Goal: Task Accomplishment & Management: Complete application form

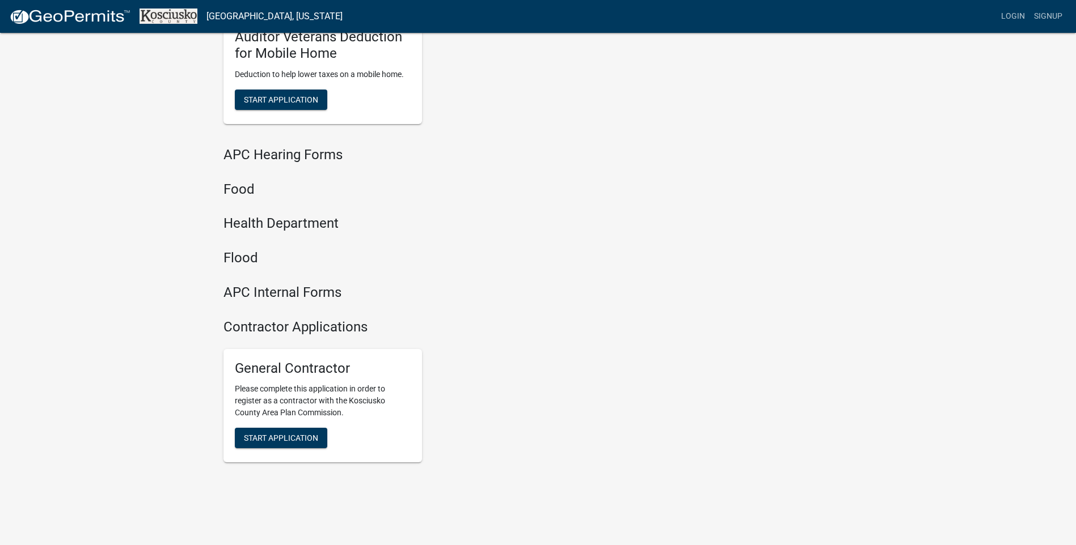
scroll to position [1167, 0]
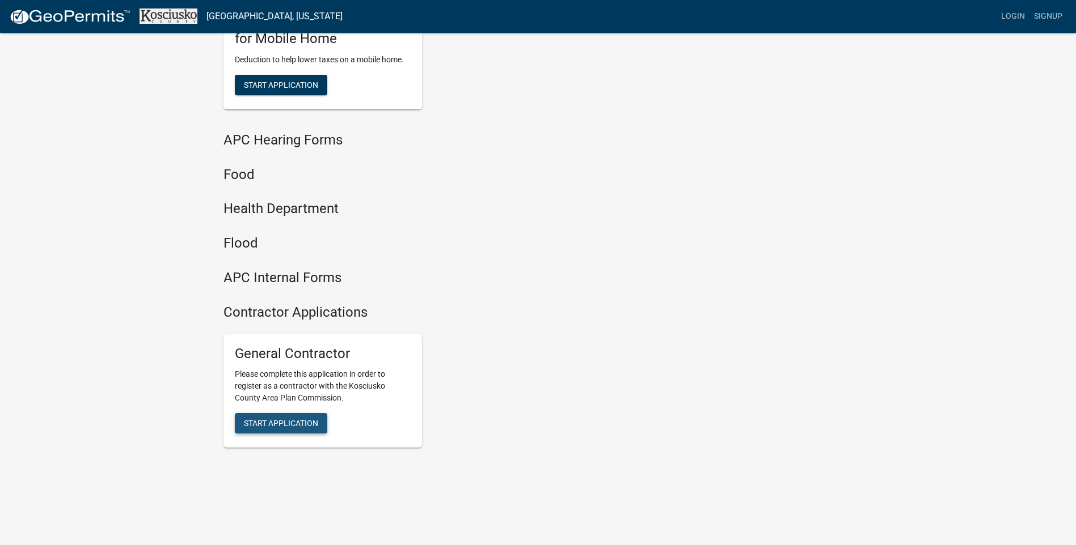
click at [286, 421] on span "Start Application" at bounding box center [281, 423] width 74 height 9
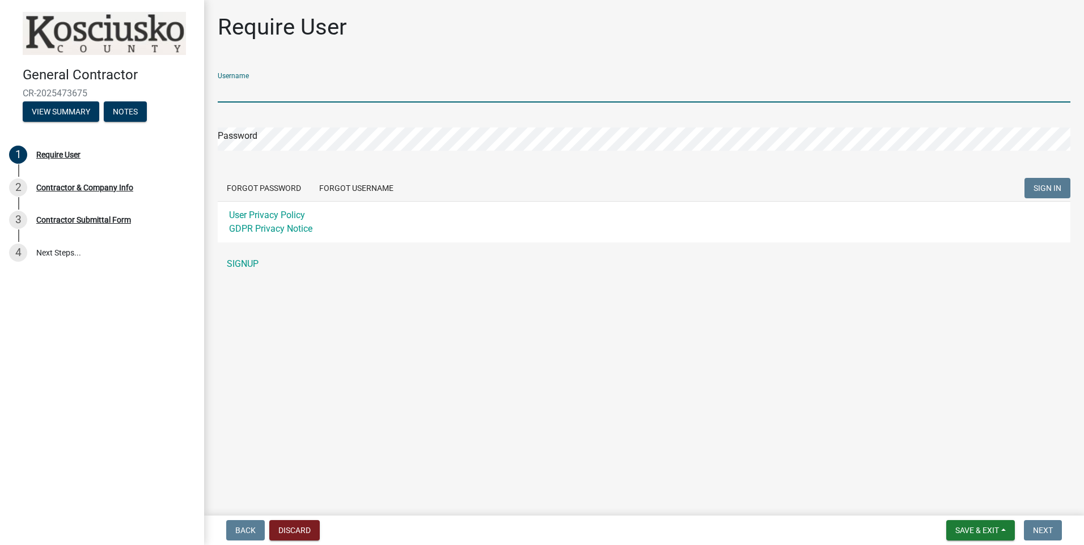
click at [308, 83] on input "Username" at bounding box center [644, 90] width 853 height 23
click at [295, 95] on input "markglova" at bounding box center [644, 90] width 853 height 23
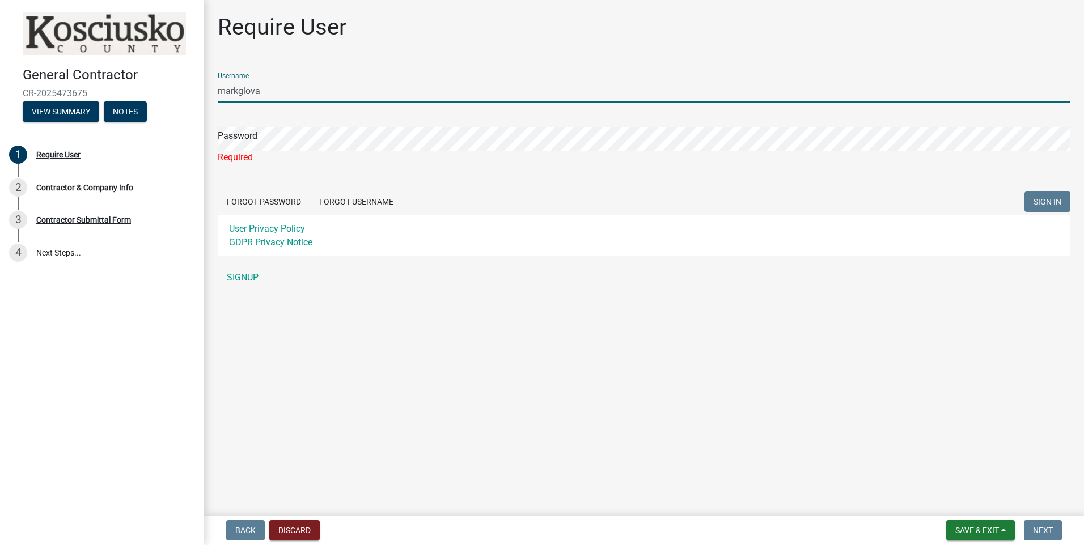
drag, startPoint x: 304, startPoint y: 91, endPoint x: 172, endPoint y: 90, distance: 132.7
click at [194, 91] on div "General Contractor CR-2025473675 View Summary Notes 1 Require User 2 Contractor…" at bounding box center [542, 272] width 1084 height 545
click at [264, 126] on div "Password Required" at bounding box center [644, 138] width 853 height 53
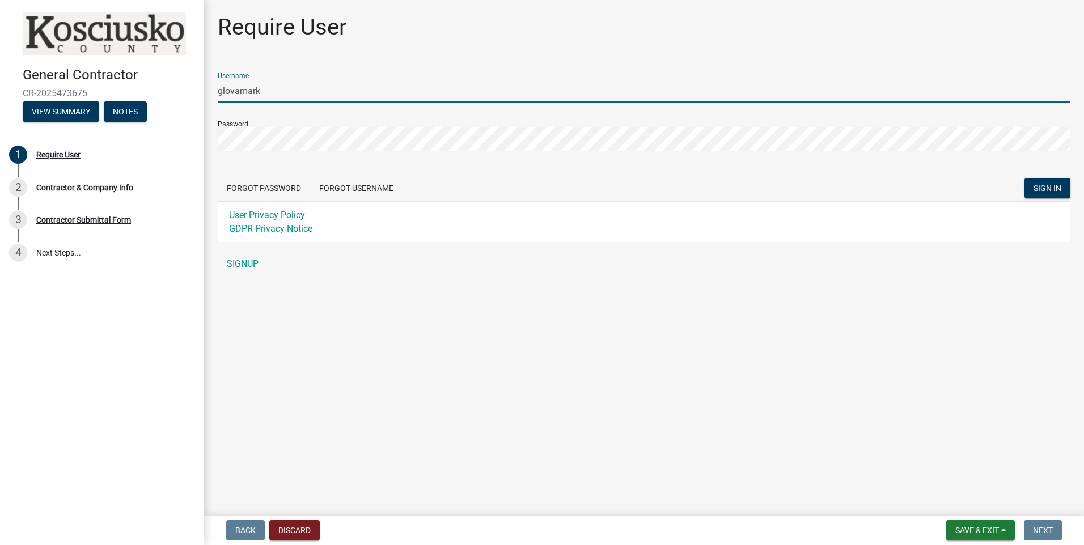
drag, startPoint x: 272, startPoint y: 87, endPoint x: 286, endPoint y: 88, distance: 14.2
click at [273, 87] on input "glovamark" at bounding box center [644, 90] width 853 height 23
drag, startPoint x: 331, startPoint y: 93, endPoint x: 148, endPoint y: 91, distance: 182.6
click at [162, 92] on div "General Contractor CR-2025473675 View Summary Notes 1 Require User 2 Contractor…" at bounding box center [542, 272] width 1084 height 545
paste input "mglova"
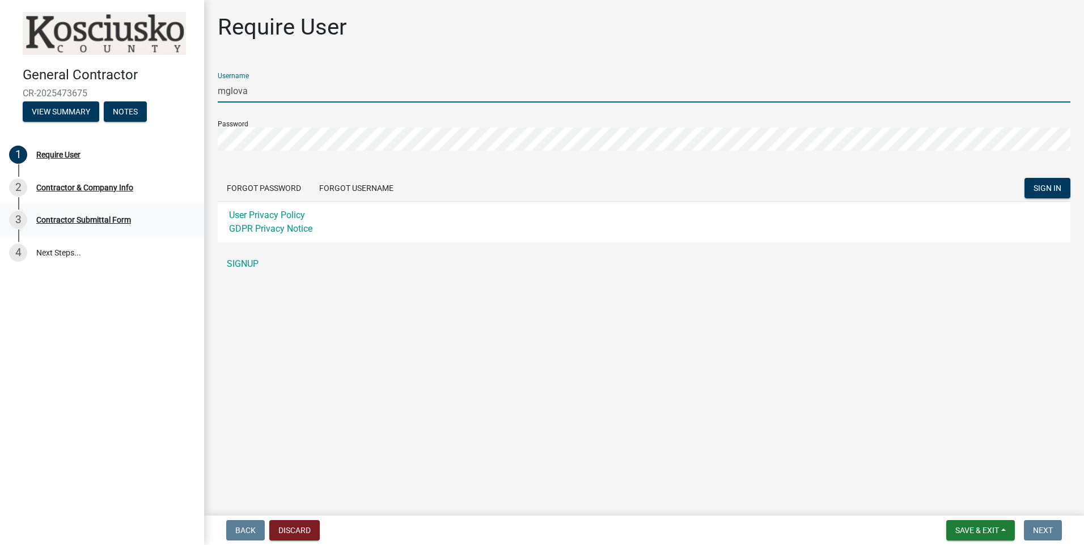
type input "mglova"
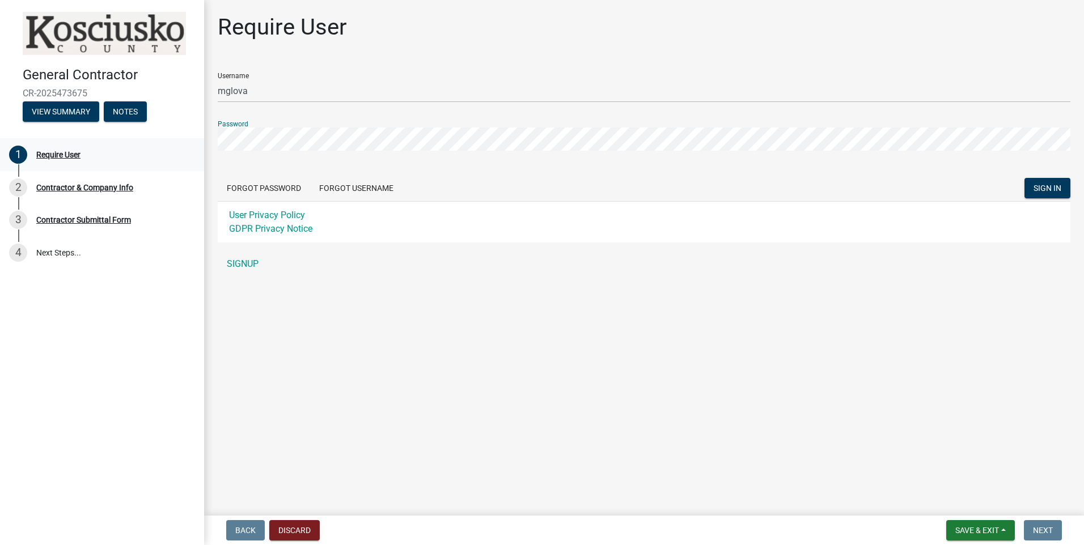
click at [77, 142] on div "General Contractor CR-2025473675 View Summary Notes 1 Require User 2 Contractor…" at bounding box center [542, 272] width 1084 height 545
click at [522, 187] on span "SIGN IN" at bounding box center [1048, 188] width 28 height 9
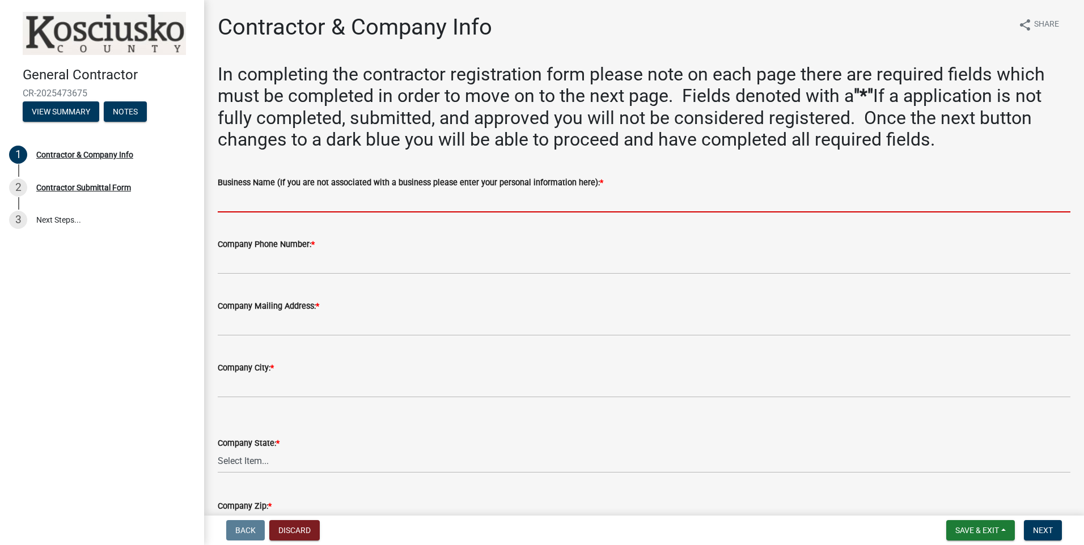
click at [284, 197] on input "Business Name (If you are not associated with a business please enter your pers…" at bounding box center [644, 200] width 853 height 23
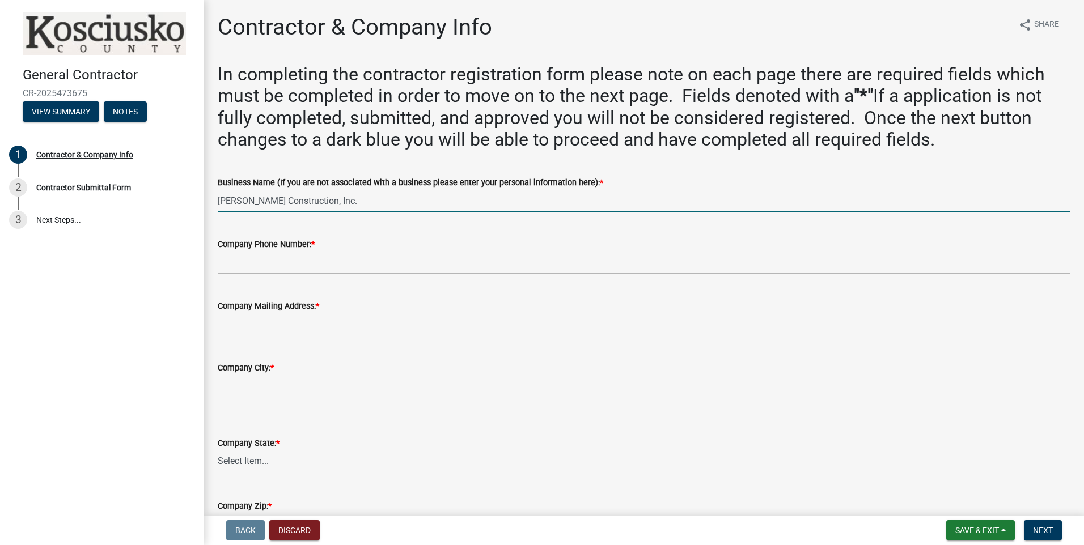
type input "[PERSON_NAME] Construction, Inc."
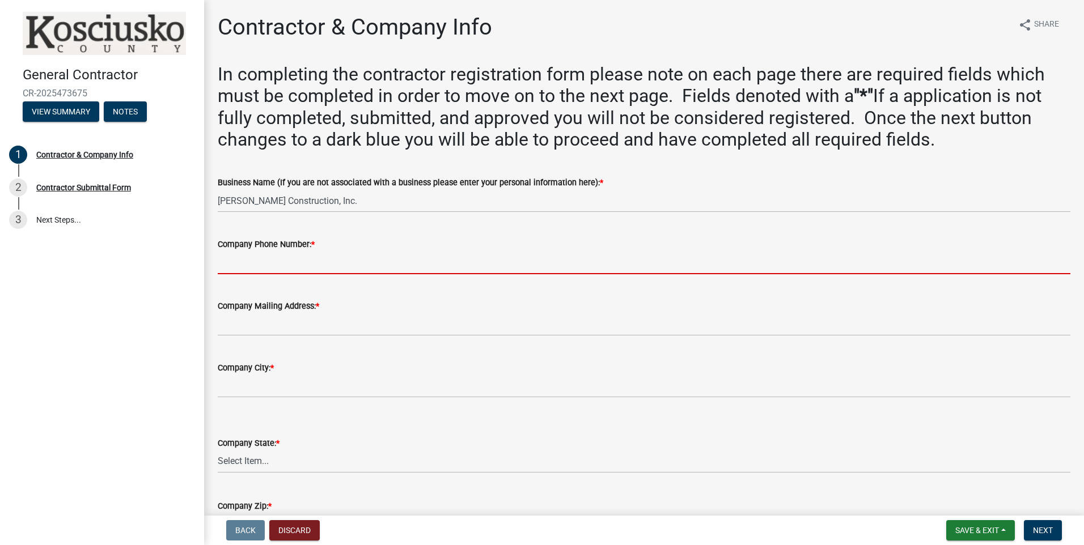
click at [293, 259] on input "Company Phone Number: *" at bounding box center [644, 262] width 853 height 23
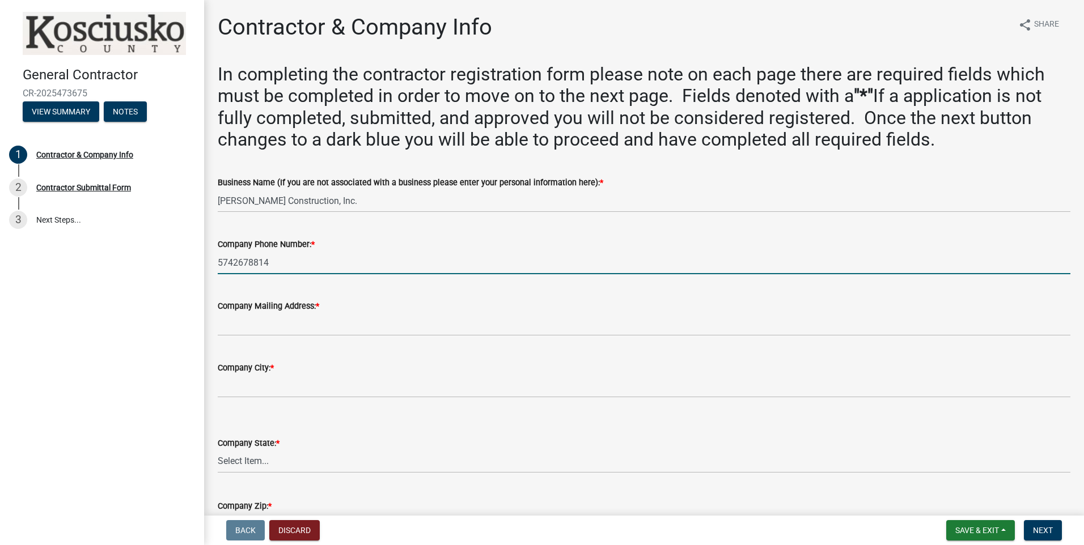
type input "5742678814"
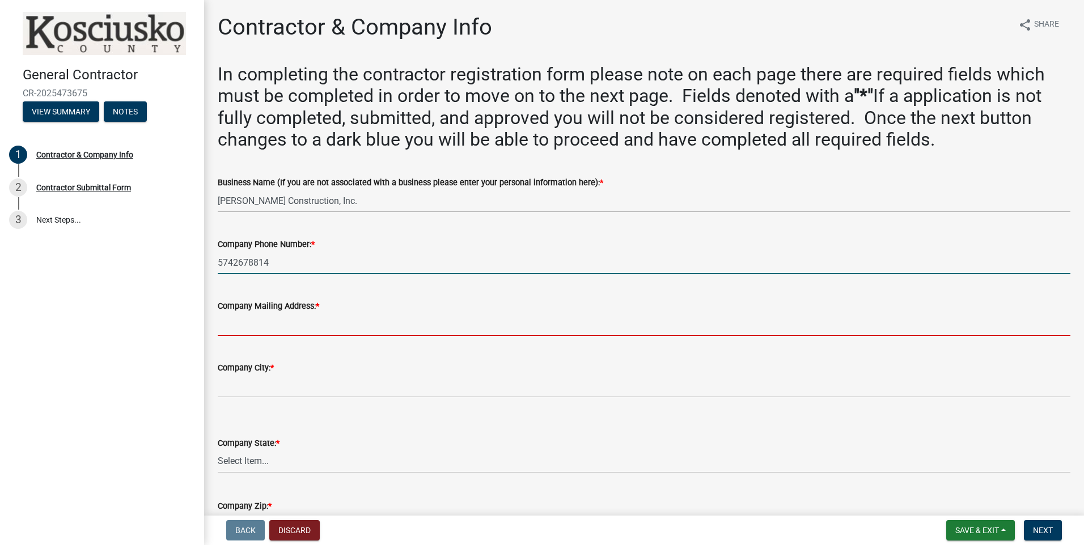
click at [281, 323] on input "Company Mailing Address: *" at bounding box center [644, 324] width 853 height 23
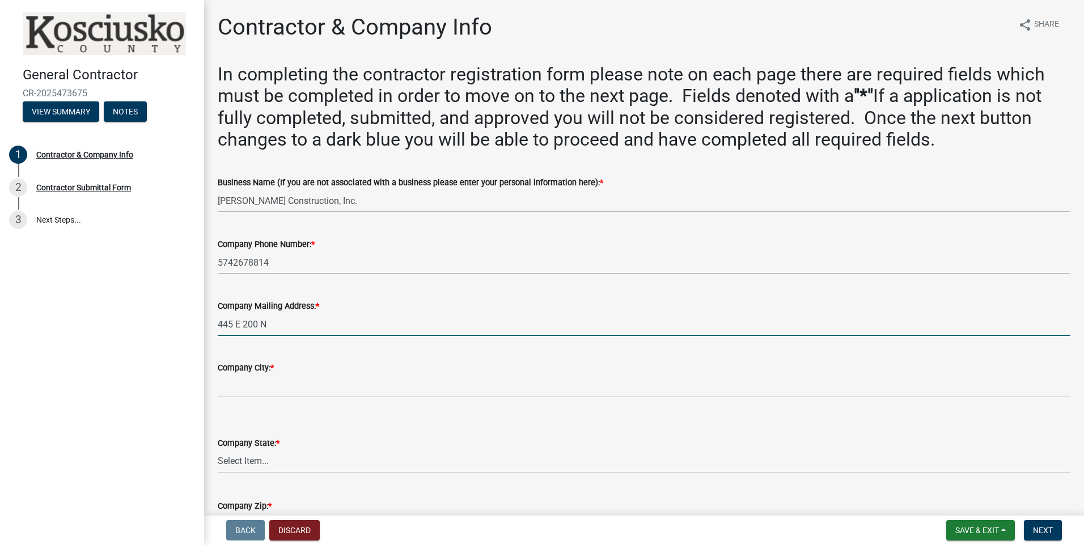
type input "445 E 200 N"
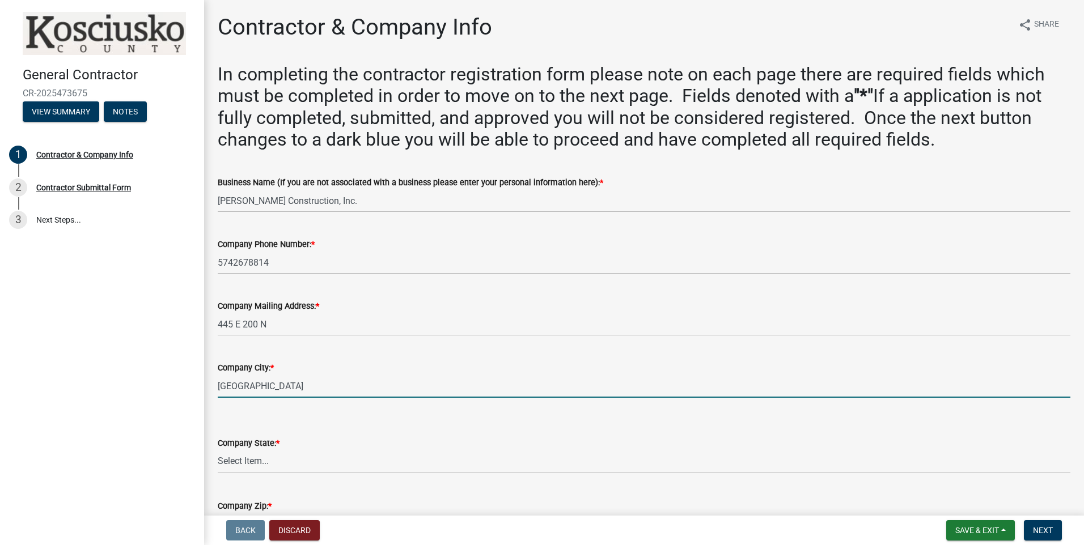
type input "[GEOGRAPHIC_DATA]"
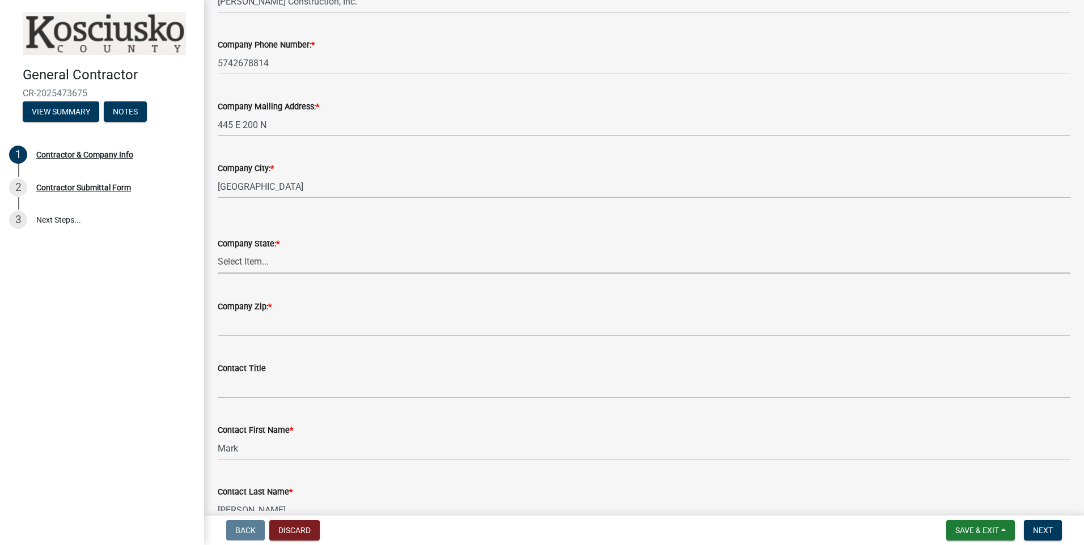
scroll to position [227, 0]
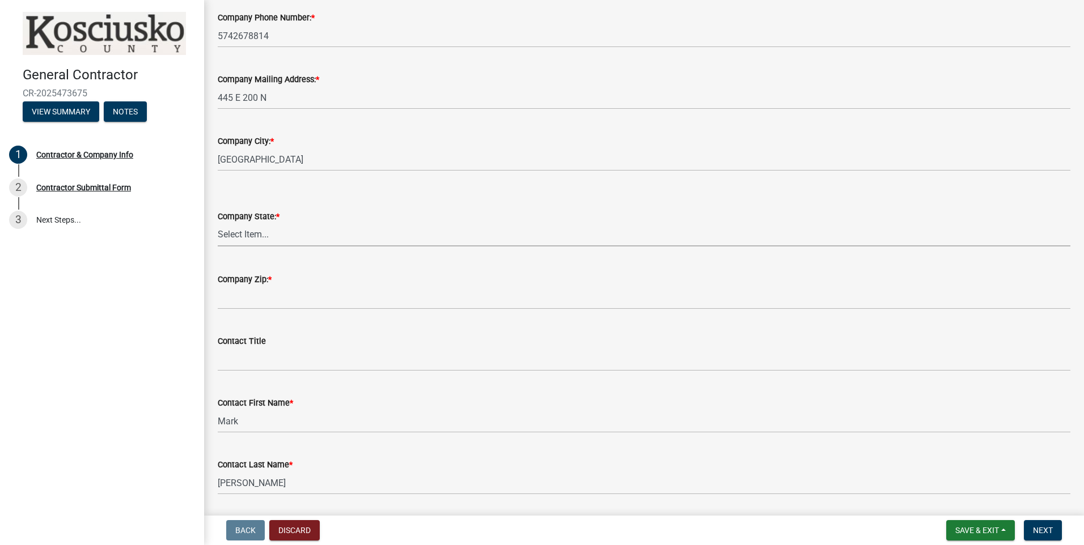
click at [283, 239] on select "Select Item... [US_STATE] [US_STATE] [US_STATE] [US_STATE] [US_STATE] [US_STATE…" at bounding box center [644, 234] width 853 height 23
select select "IN"
click at [218, 223] on select "Select Item... [US_STATE] [US_STATE] [US_STATE] [US_STATE] [US_STATE] [US_STATE…" at bounding box center [644, 234] width 853 height 23
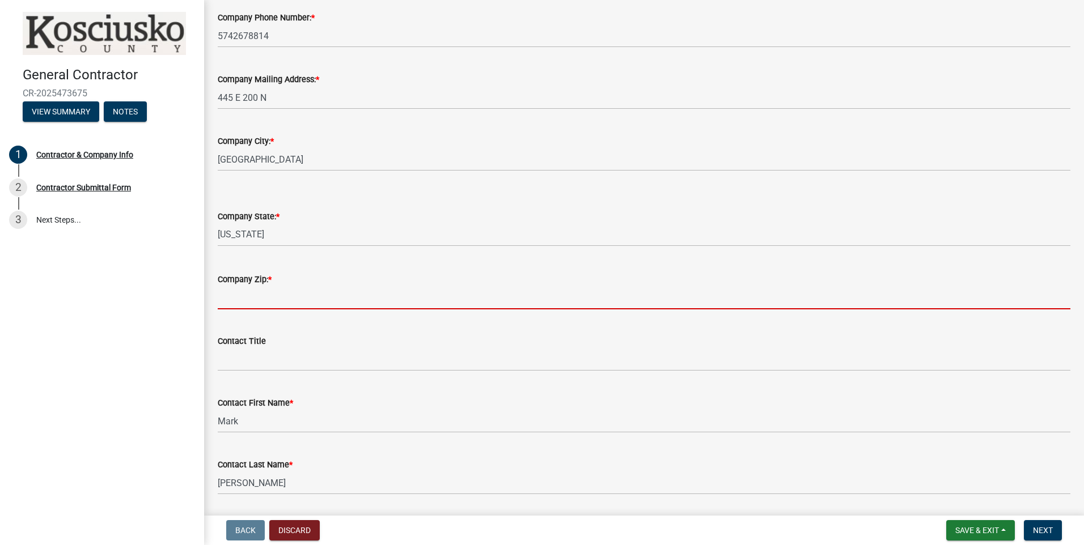
click at [274, 301] on input "Company Zip: *" at bounding box center [644, 297] width 853 height 23
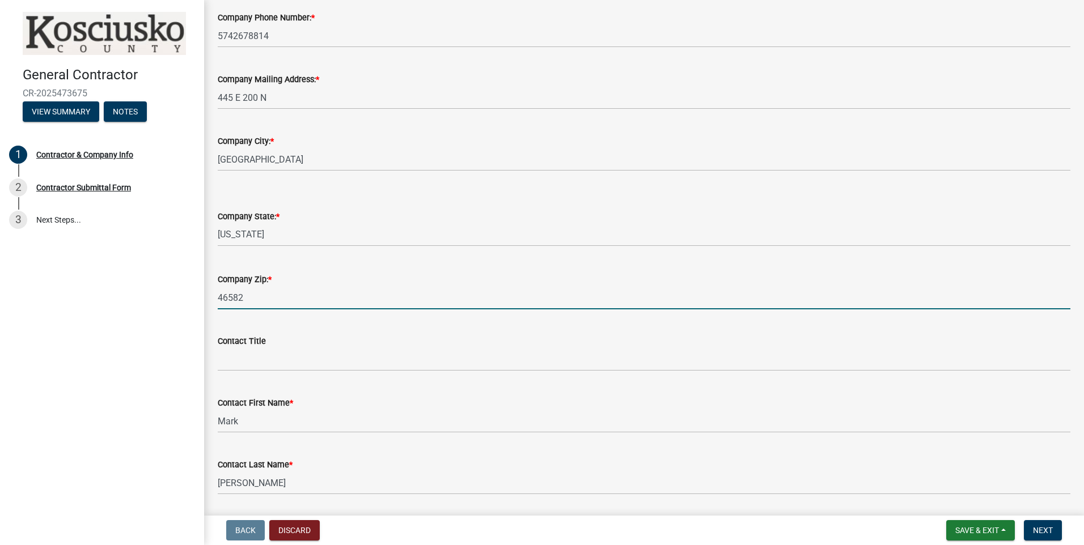
type input "46582"
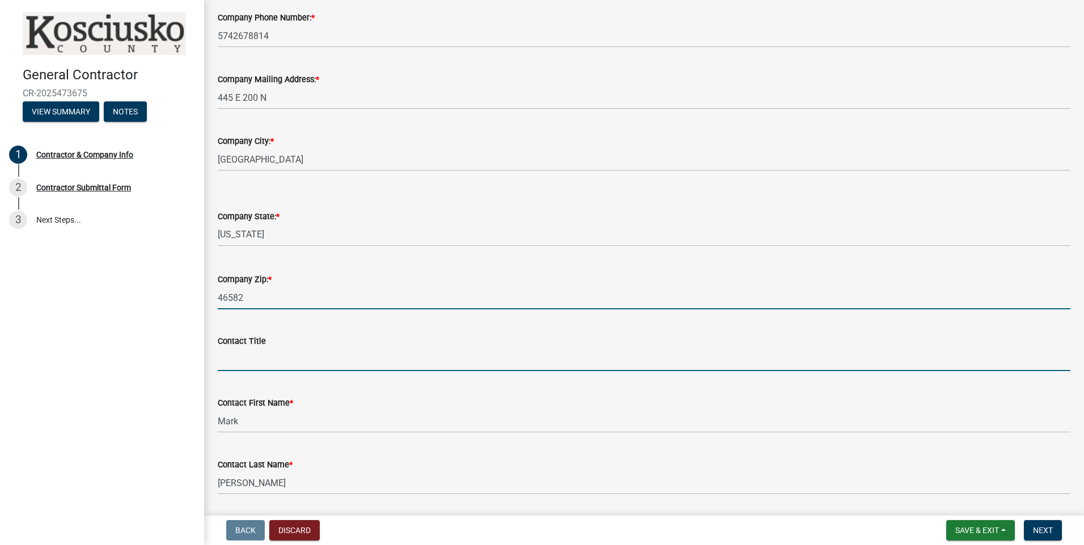
click at [258, 364] on input "Contact Title" at bounding box center [644, 359] width 853 height 23
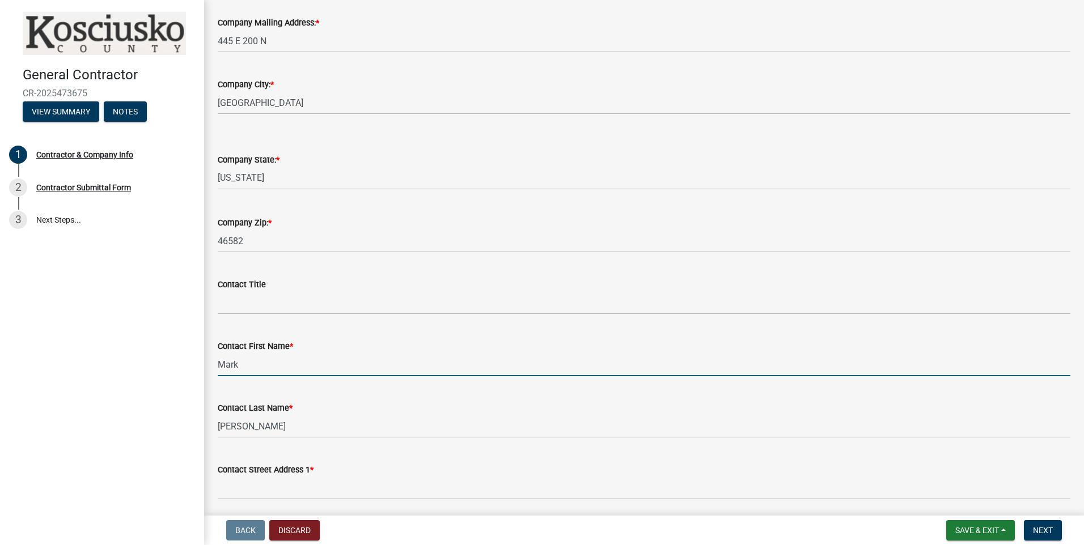
click at [275, 366] on input "Mark" at bounding box center [644, 364] width 853 height 23
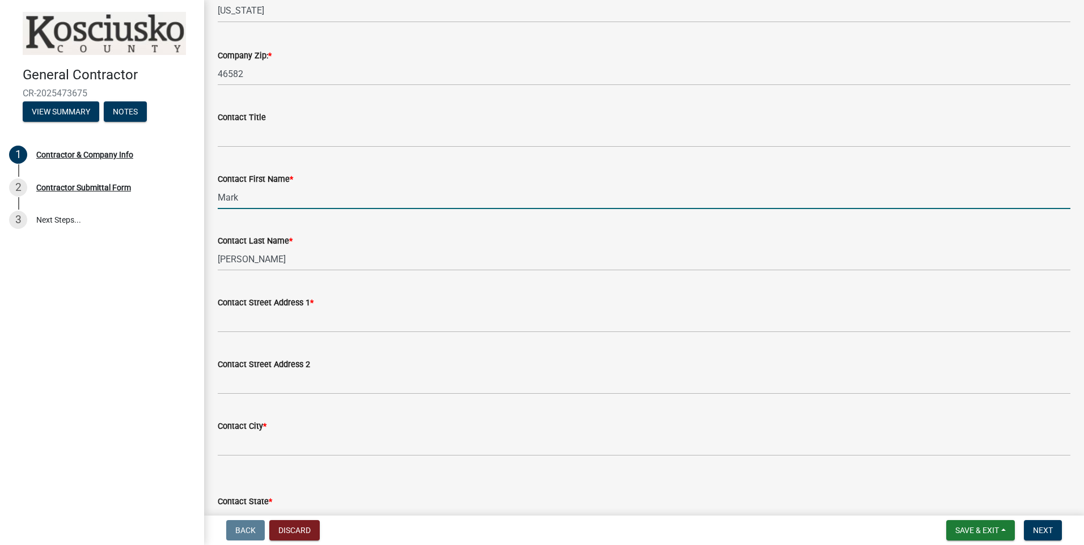
scroll to position [454, 0]
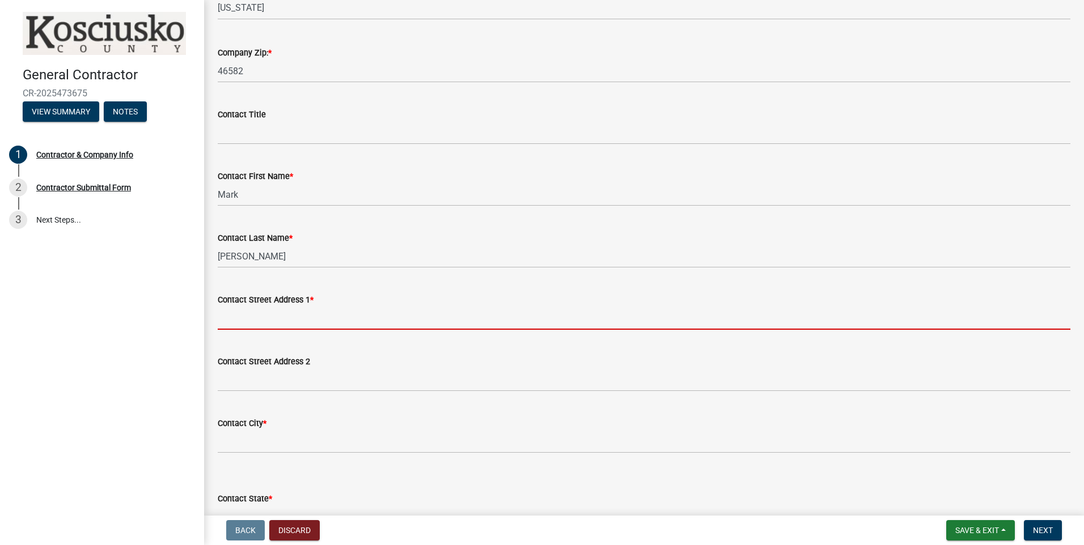
click at [280, 319] on input "Contact Street Address 1 *" at bounding box center [644, 318] width 853 height 23
click at [276, 320] on input "Contact Street Address 1 *" at bounding box center [644, 318] width 853 height 23
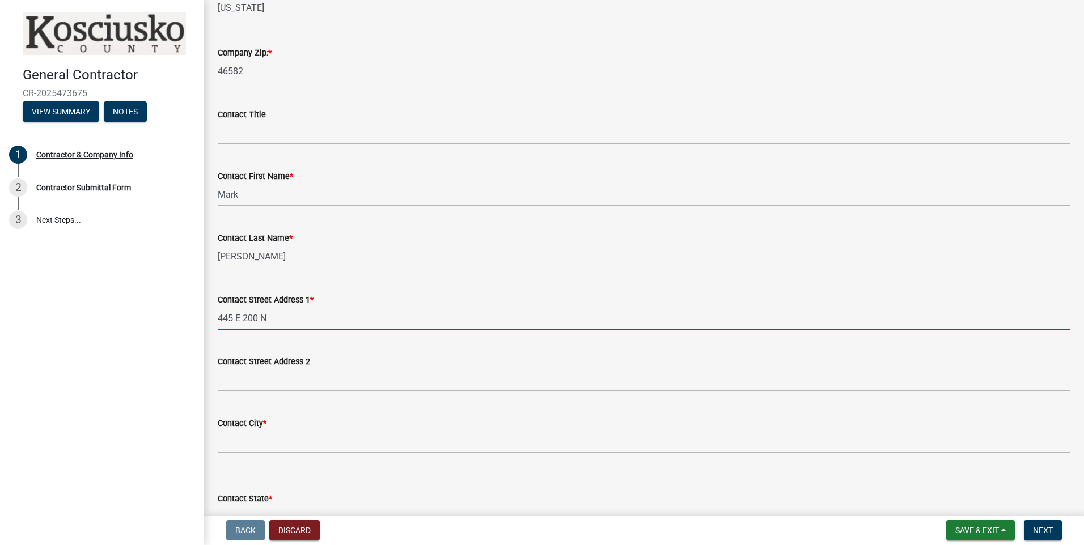
type input "445 E 200 N"
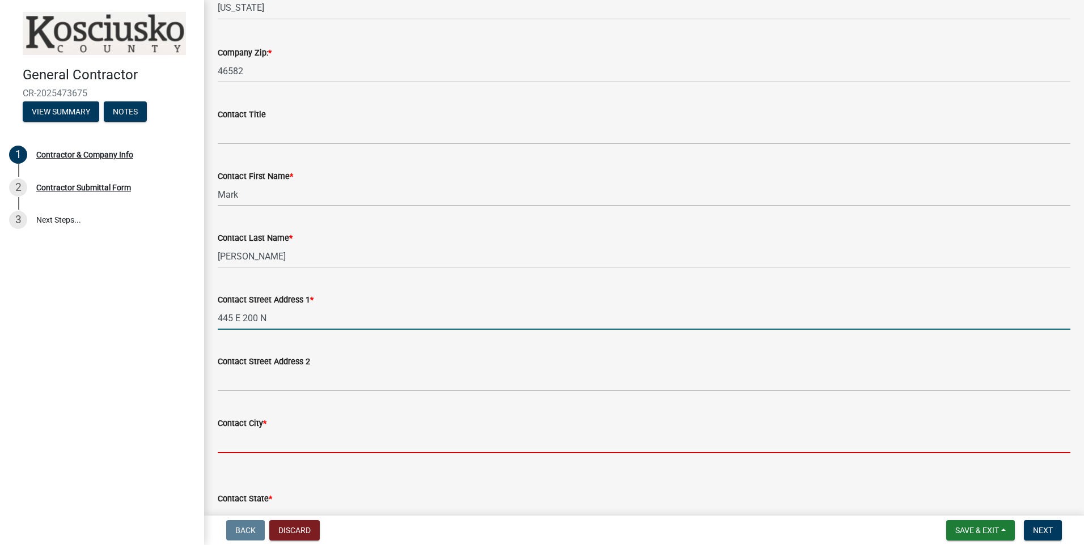
click at [272, 442] on input "Contact City *" at bounding box center [644, 441] width 853 height 23
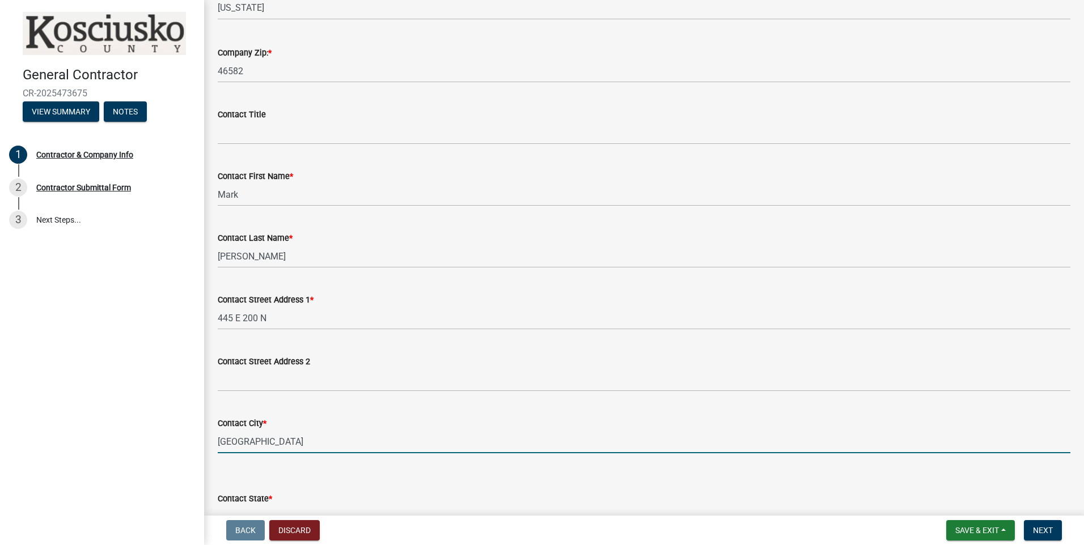
type input "[GEOGRAPHIC_DATA]"
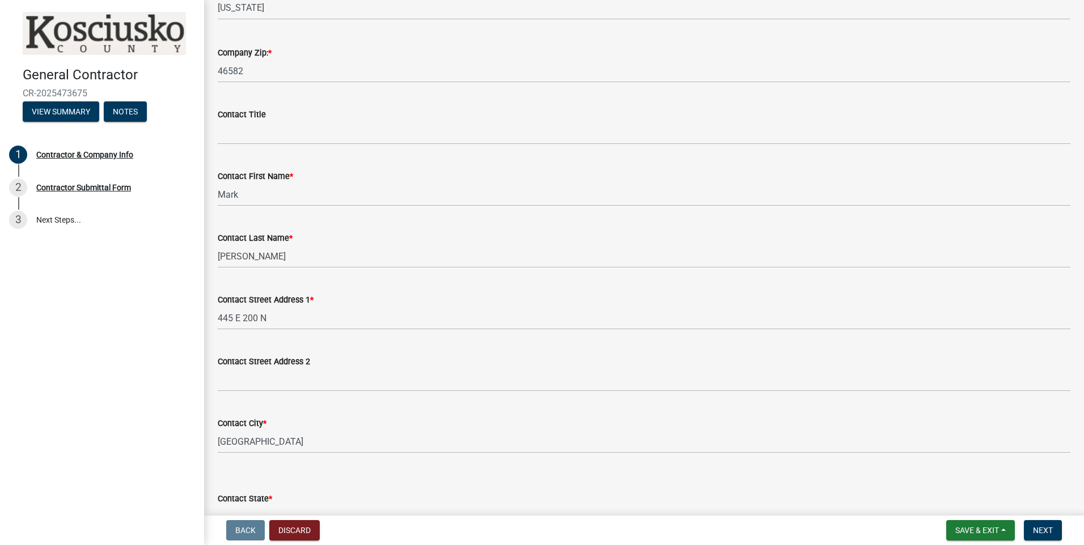
scroll to position [471, 0]
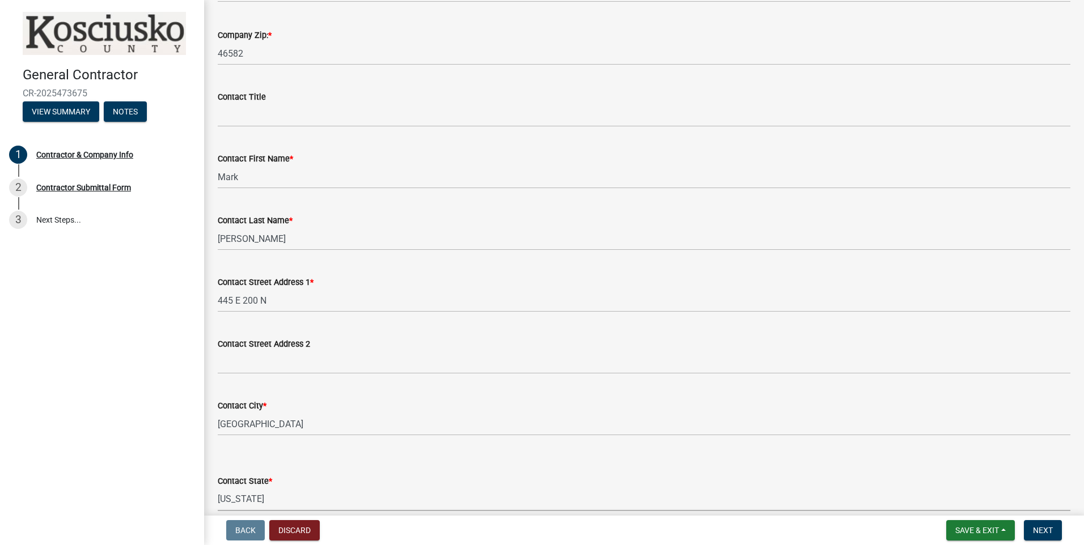
select select "IN"
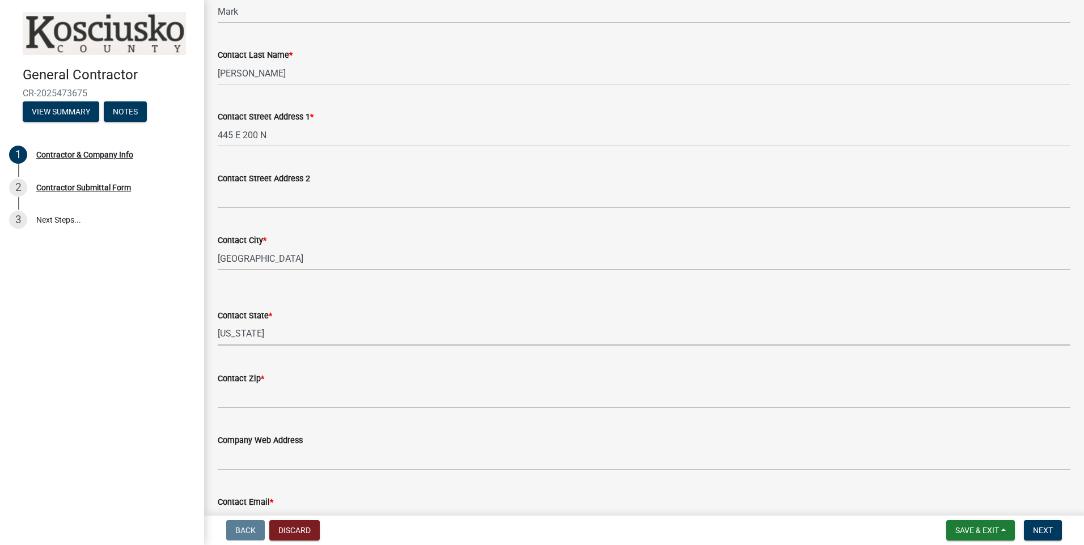
scroll to position [641, 0]
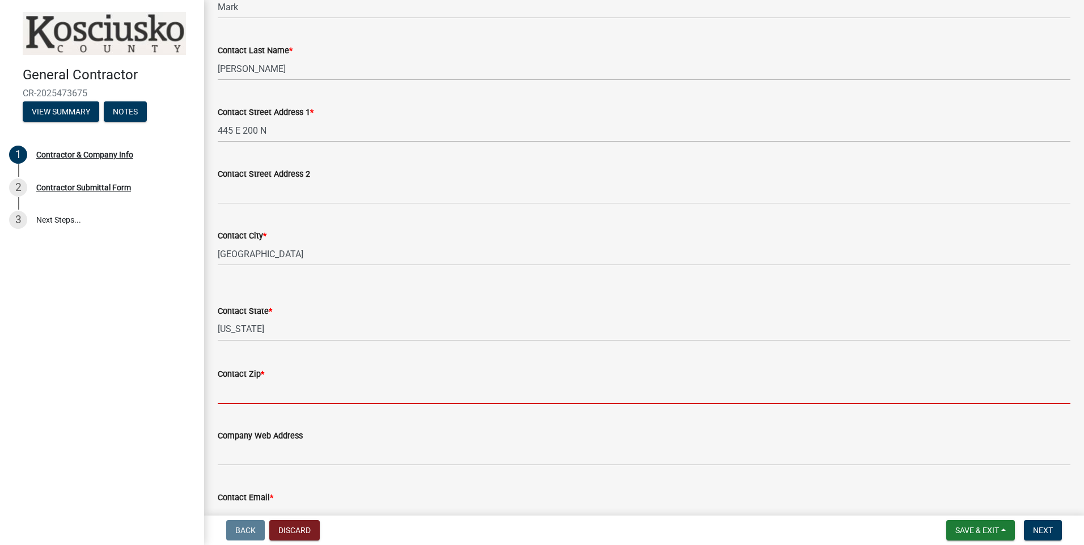
click at [252, 388] on input "Contact Zip *" at bounding box center [644, 392] width 853 height 23
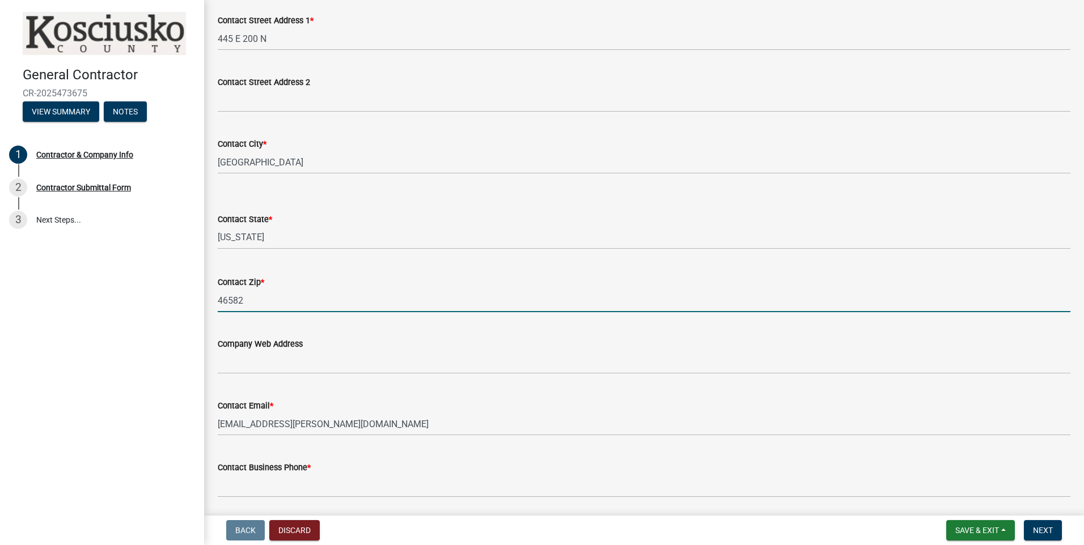
scroll to position [755, 0]
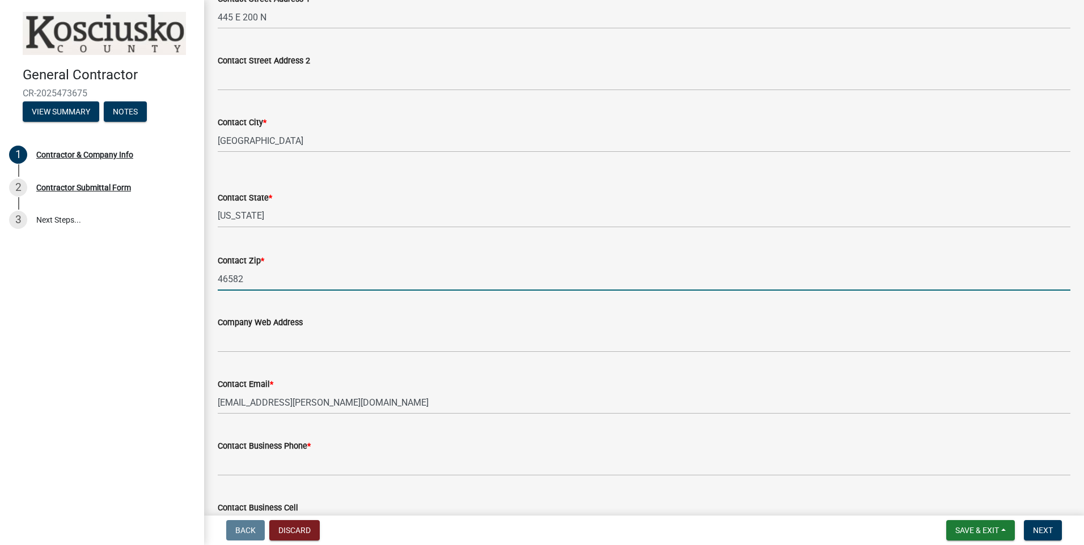
type input "46582"
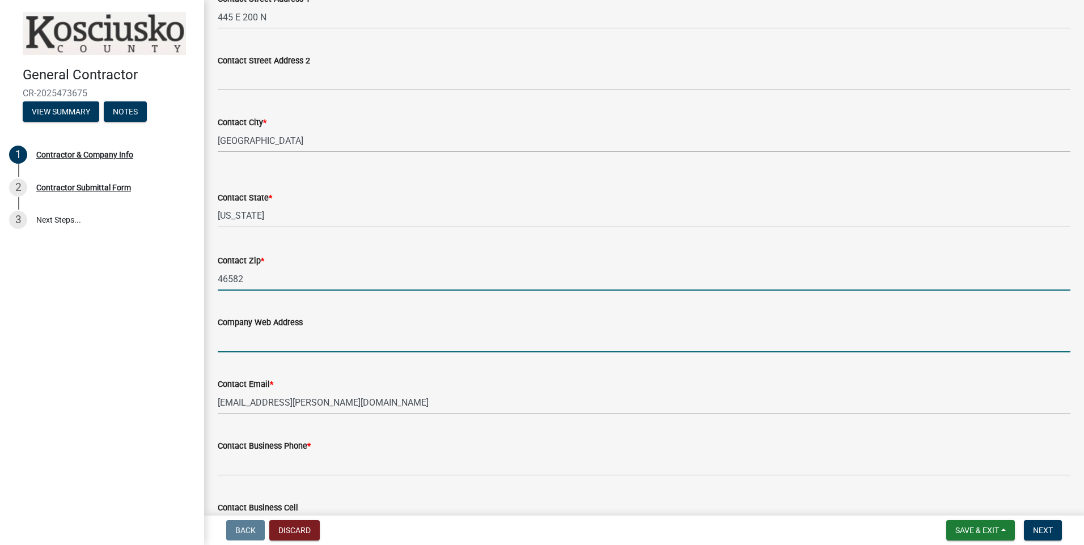
click at [288, 342] on input "Company Web Address" at bounding box center [644, 340] width 853 height 23
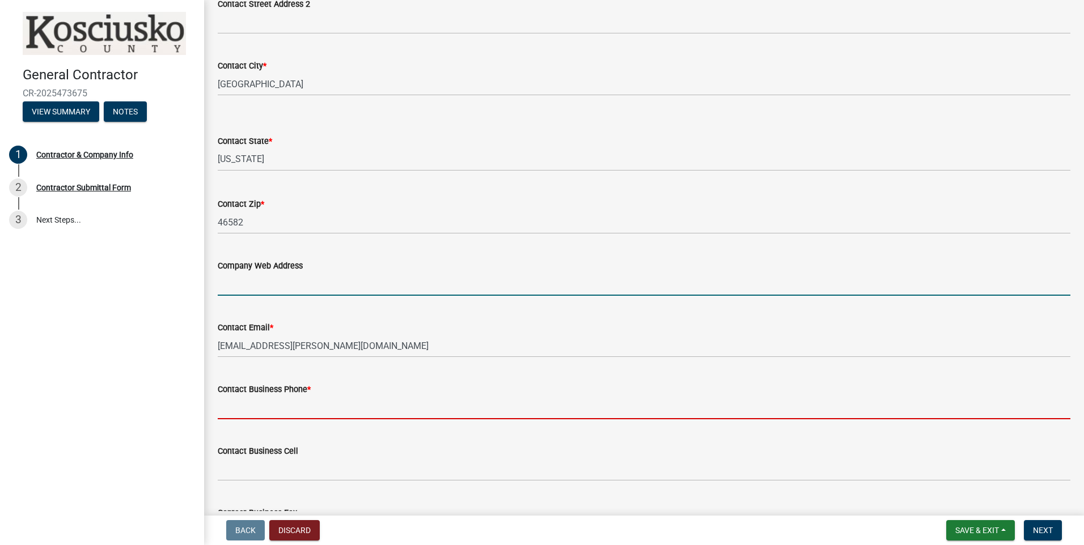
click at [291, 405] on input "Contact Business Phone *" at bounding box center [644, 407] width 853 height 23
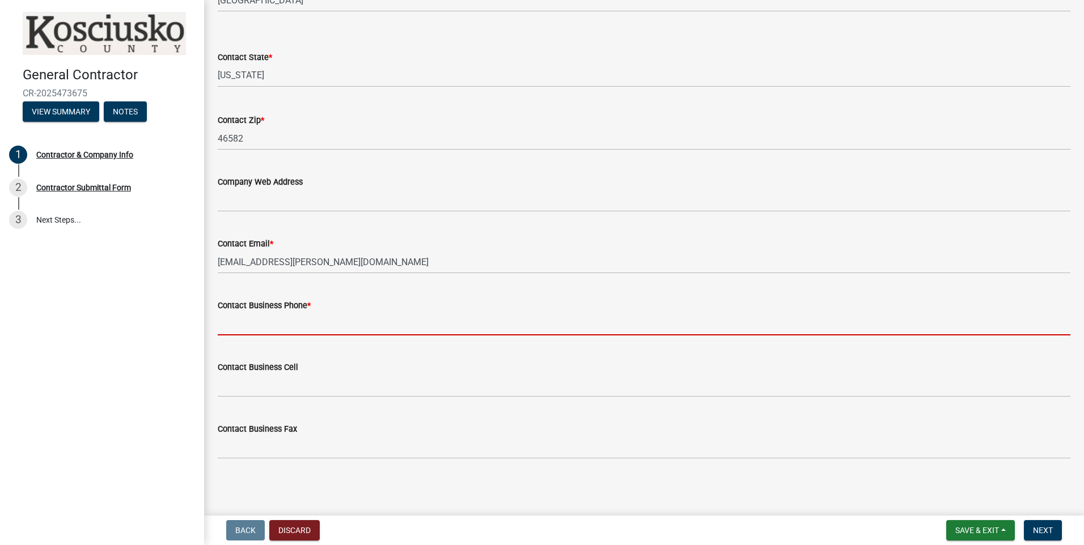
scroll to position [896, 0]
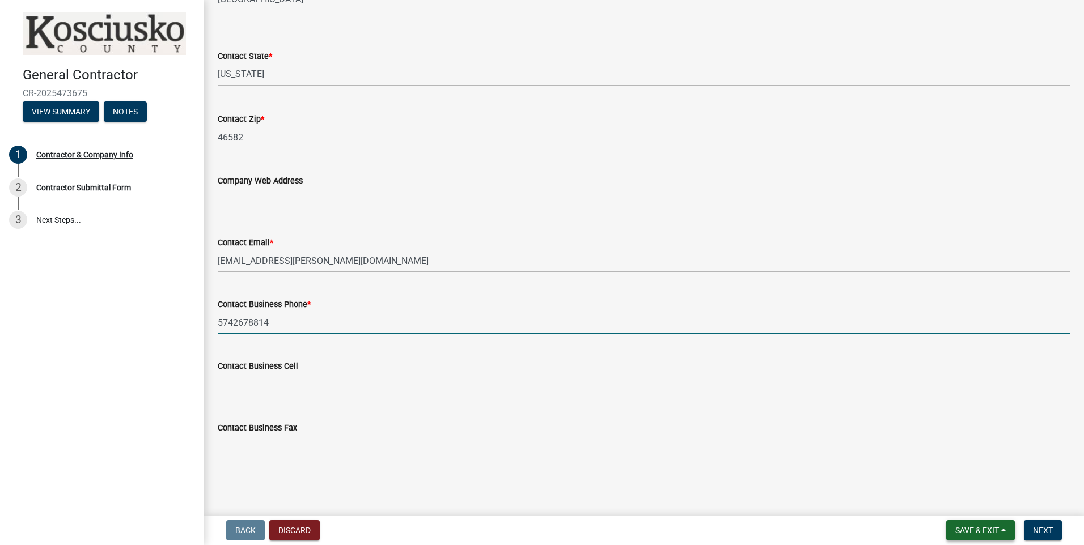
type input "5742678814"
click at [522, 525] on span "Save & Exit" at bounding box center [977, 530] width 44 height 9
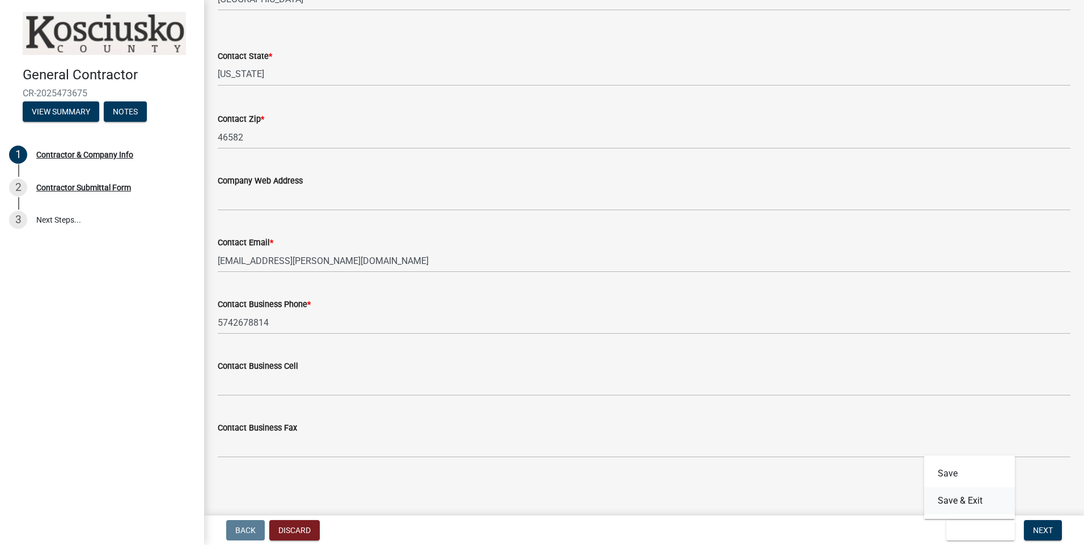
click at [522, 498] on button "Save & Exit" at bounding box center [969, 501] width 91 height 27
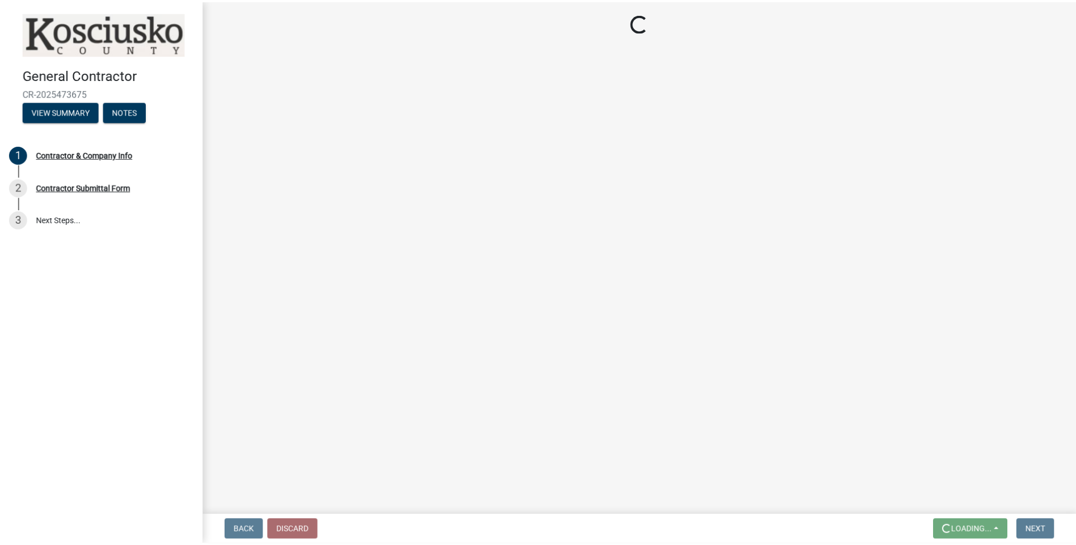
scroll to position [0, 0]
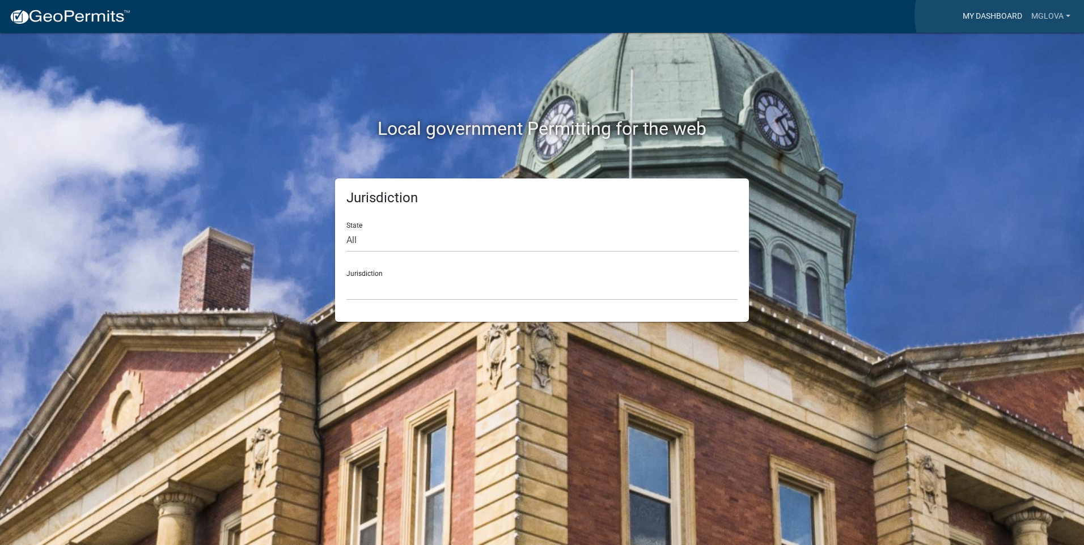
click at [522, 15] on link "My Dashboard" at bounding box center [992, 17] width 69 height 22
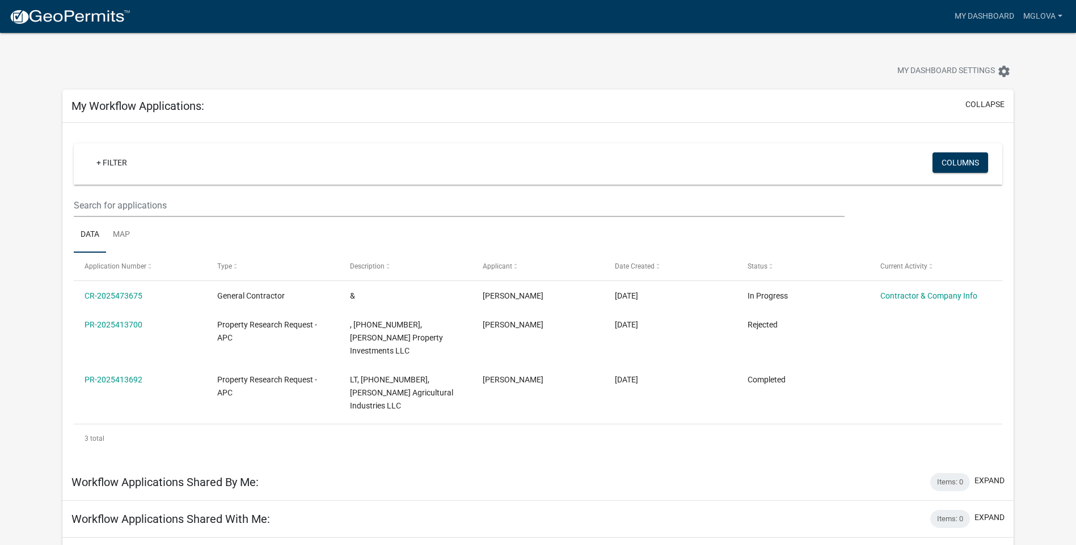
click at [247, 69] on div at bounding box center [336, 72] width 565 height 25
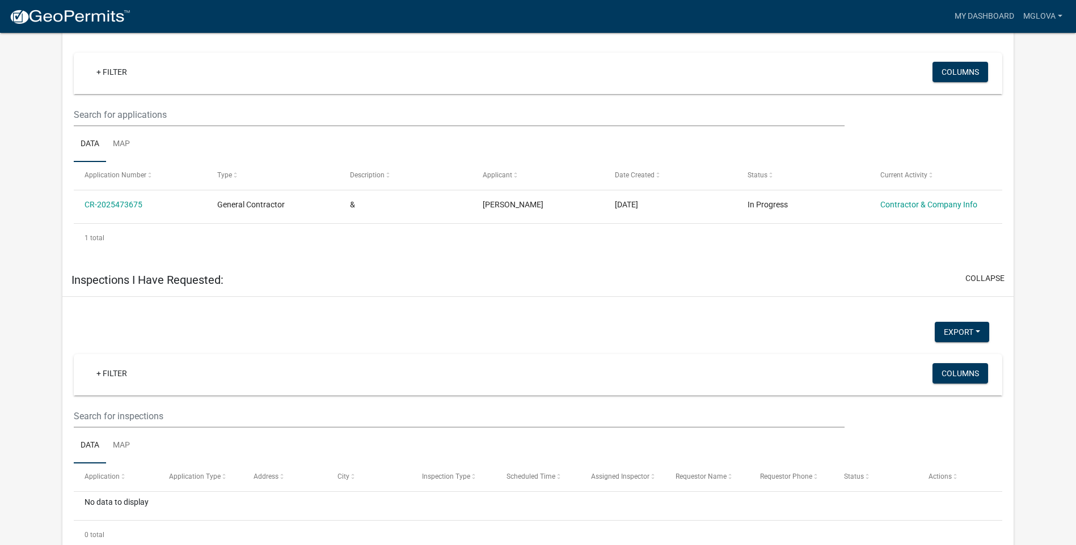
scroll to position [540, 0]
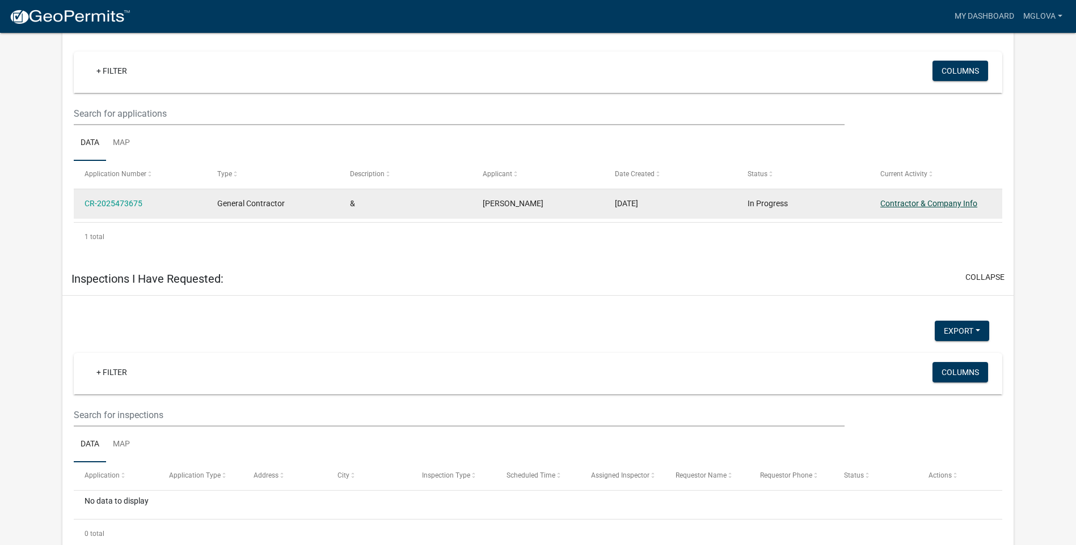
click at [522, 199] on link "Contractor & Company Info" at bounding box center [928, 203] width 97 height 9
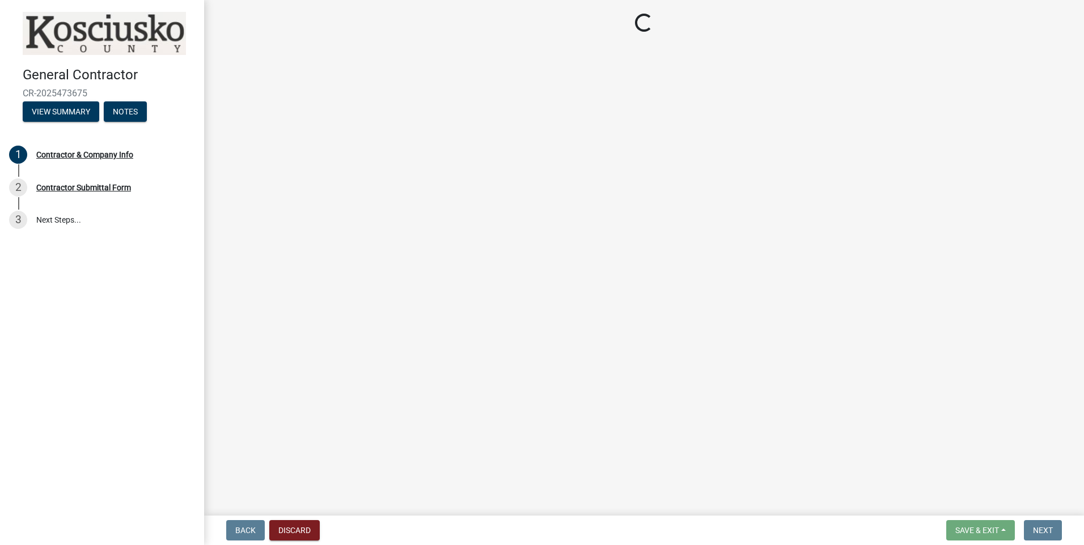
select select "IN"
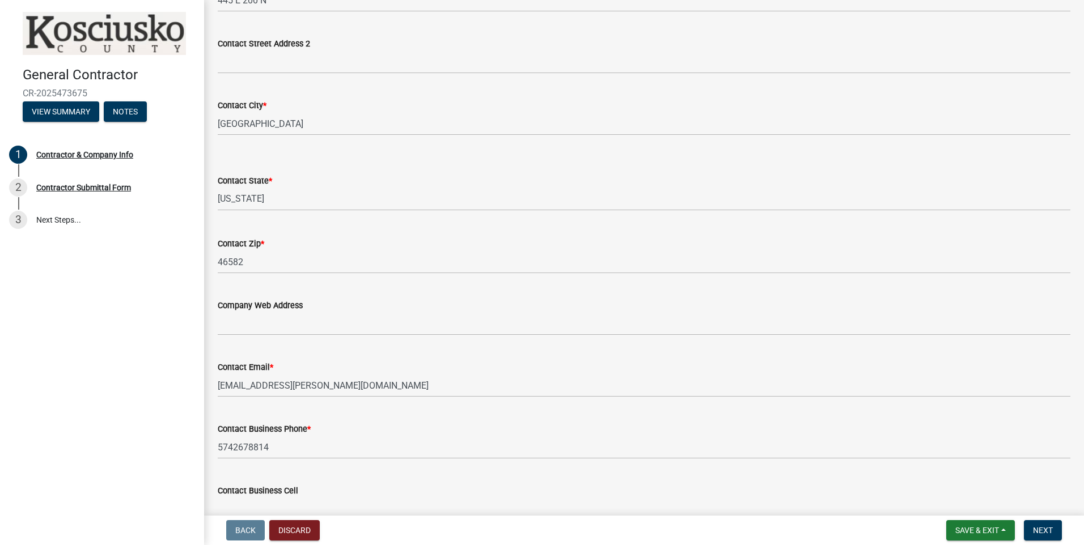
scroll to position [850, 0]
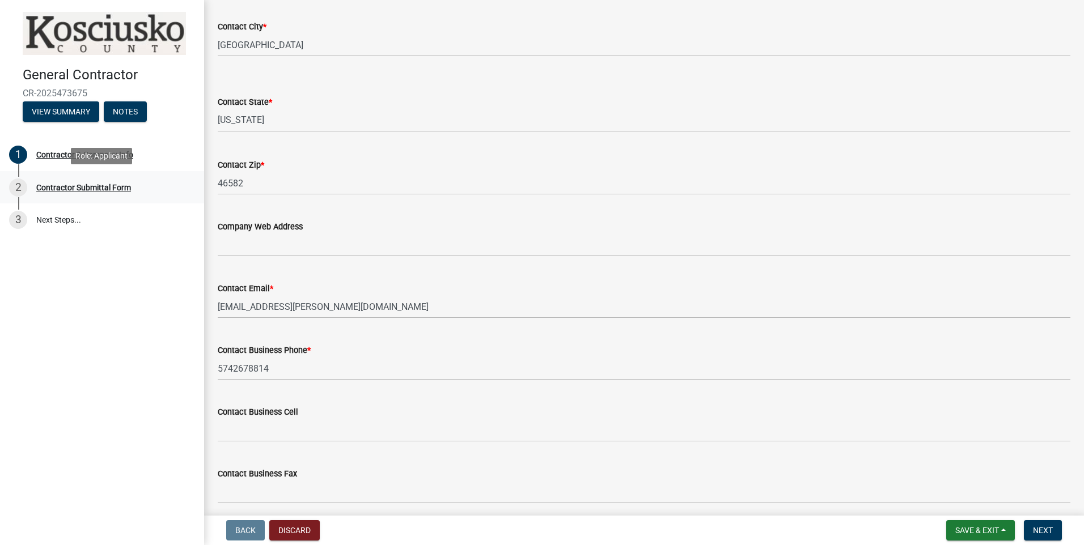
click at [98, 189] on div "Contractor Submittal Form" at bounding box center [83, 188] width 95 height 8
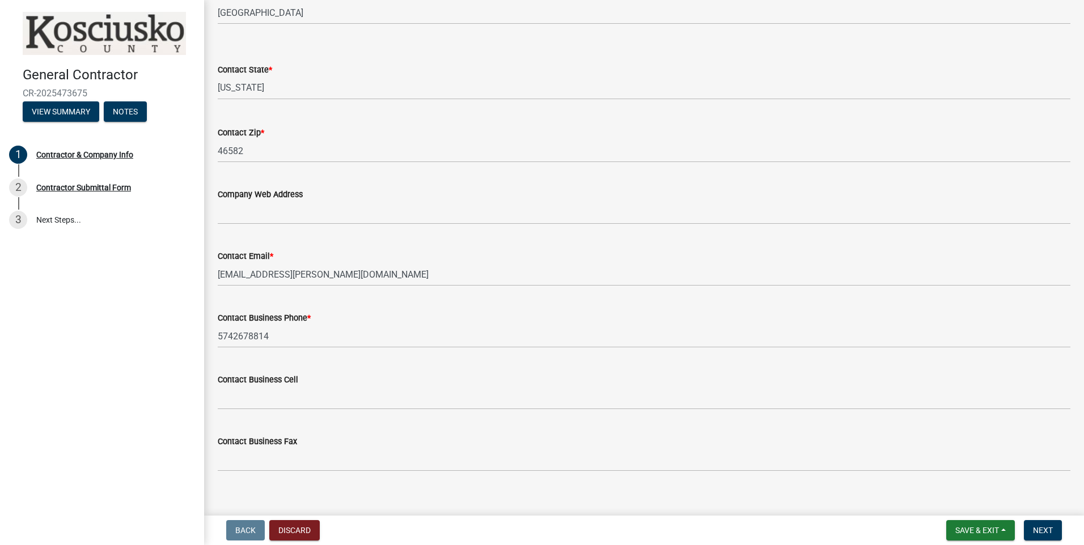
scroll to position [896, 0]
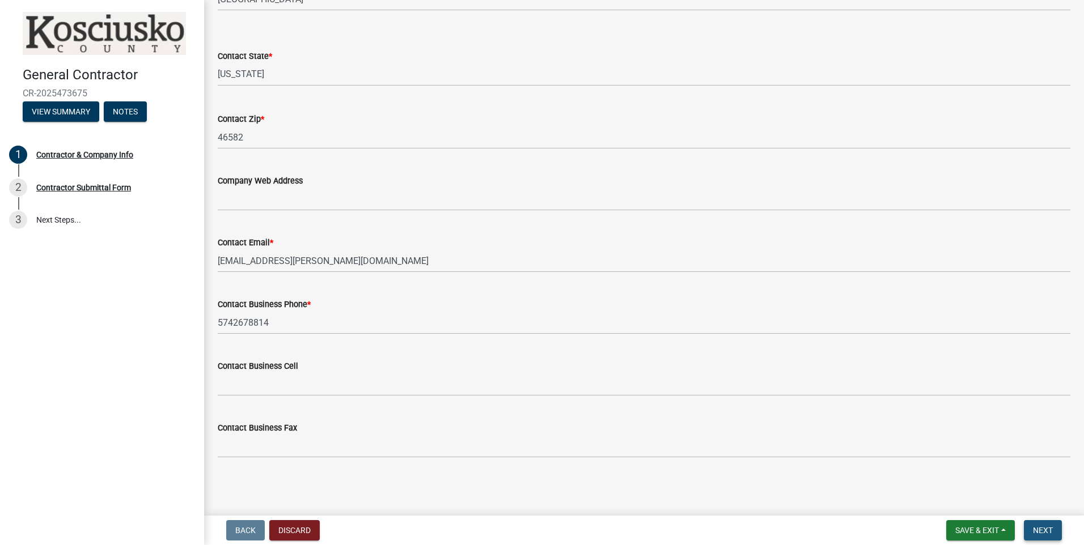
click at [522, 525] on span "Next" at bounding box center [1043, 530] width 20 height 9
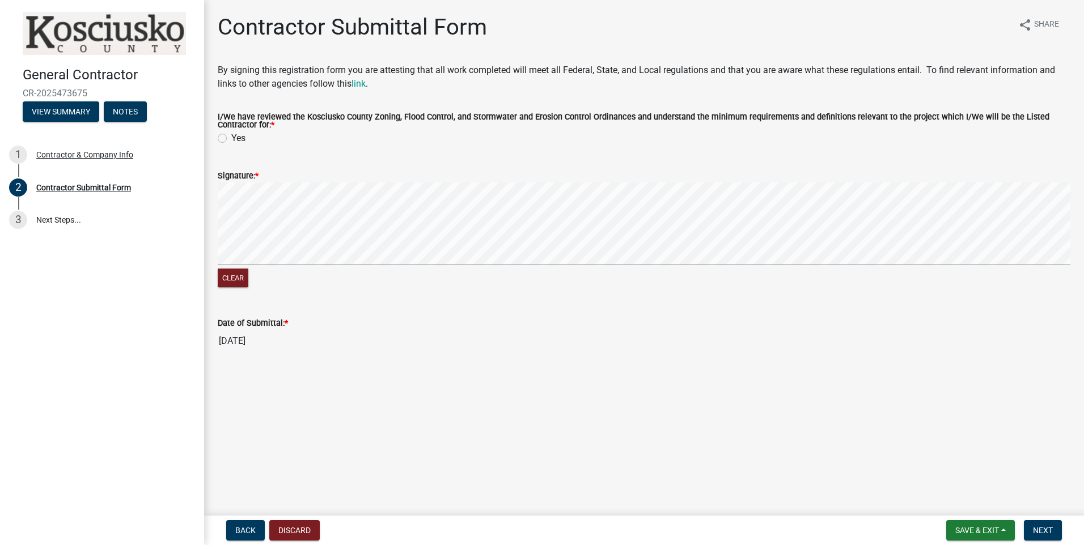
click at [231, 140] on label "Yes" at bounding box center [238, 139] width 14 height 14
click at [231, 139] on input "Yes" at bounding box center [234, 135] width 7 height 7
radio input "true"
click at [522, 525] on span "Next" at bounding box center [1043, 530] width 20 height 9
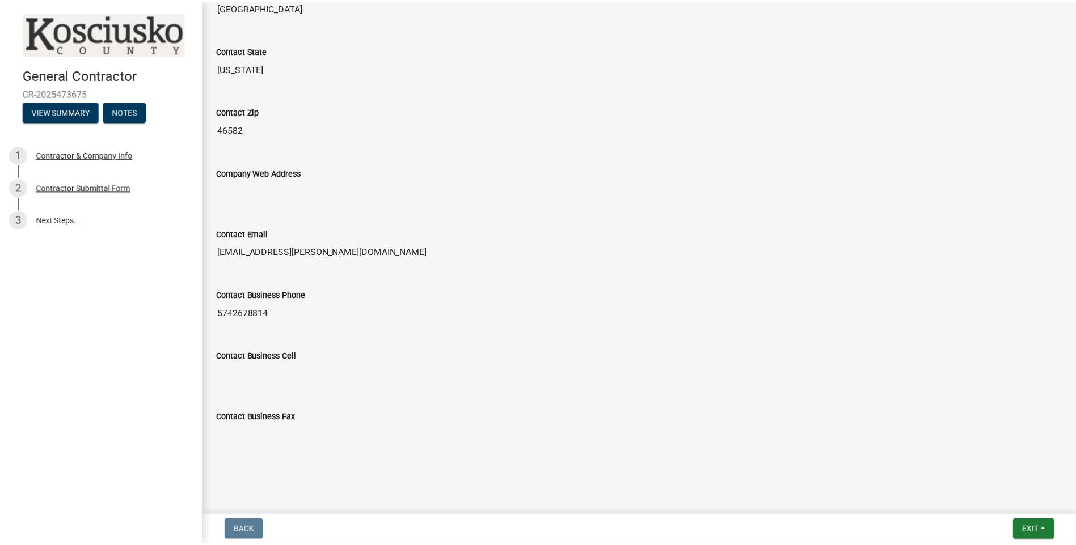
scroll to position [942, 0]
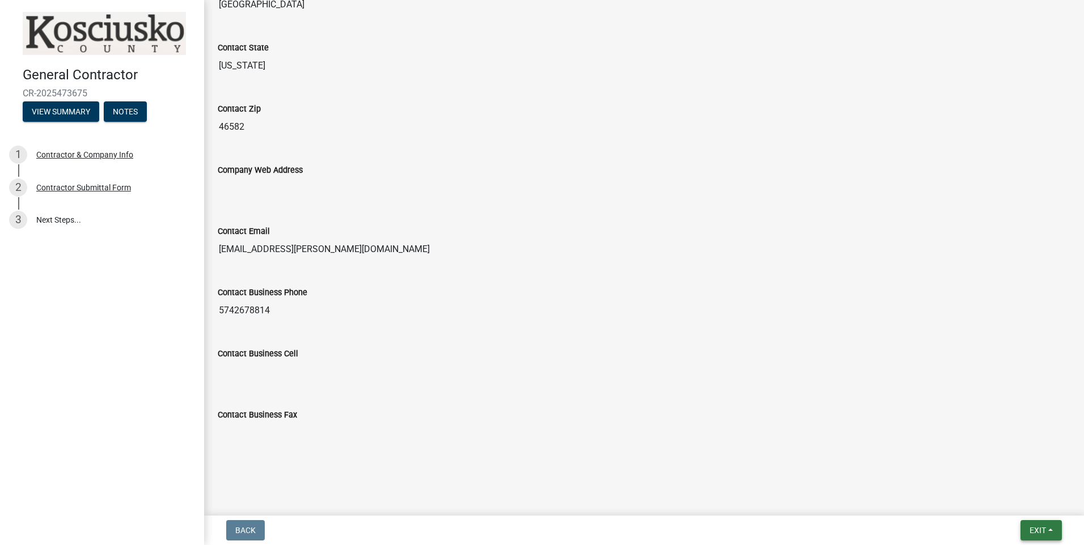
click at [522, 525] on span "Exit" at bounding box center [1038, 530] width 16 height 9
click at [522, 505] on button "Save & Exit" at bounding box center [1016, 501] width 91 height 27
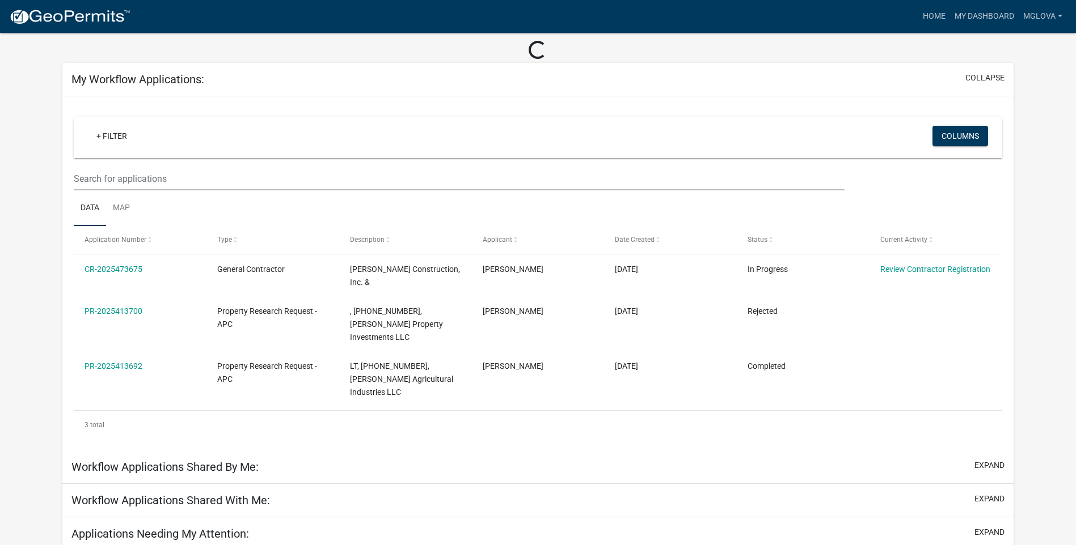
scroll to position [40, 0]
